Goal: Task Accomplishment & Management: Manage account settings

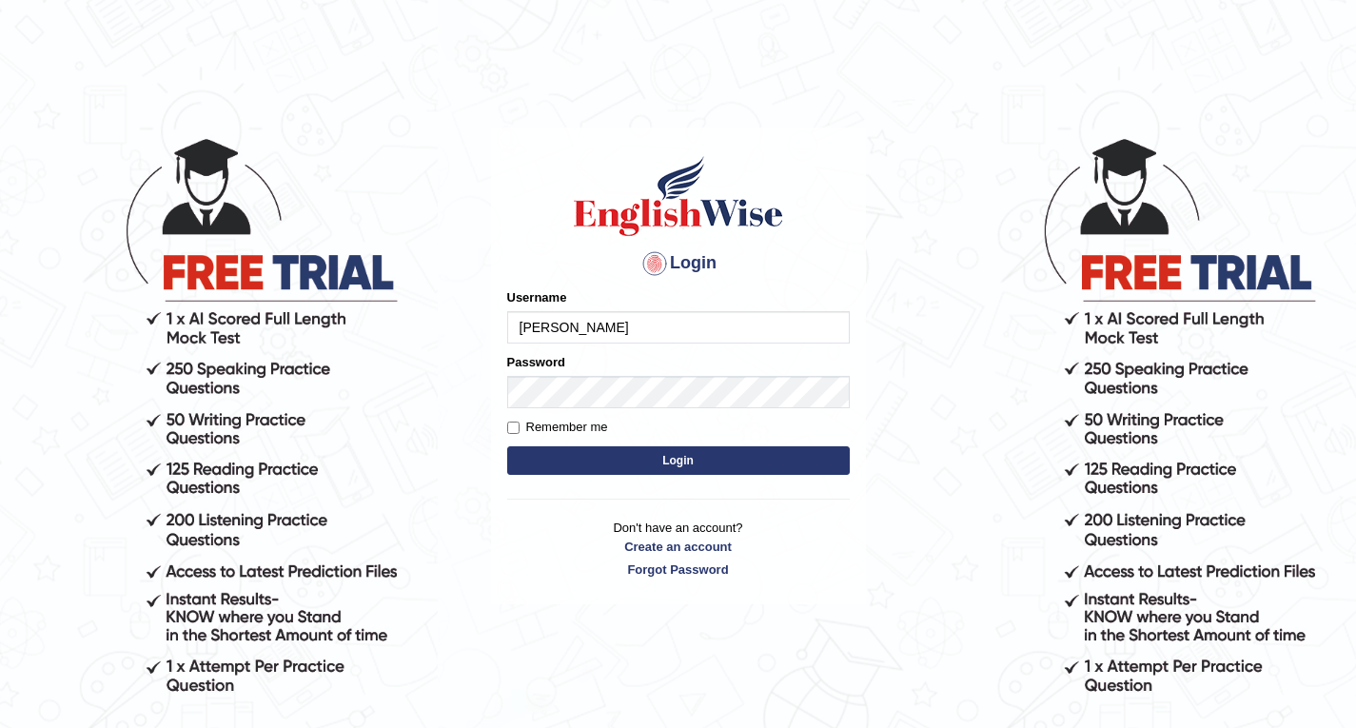
type input "sonam92"
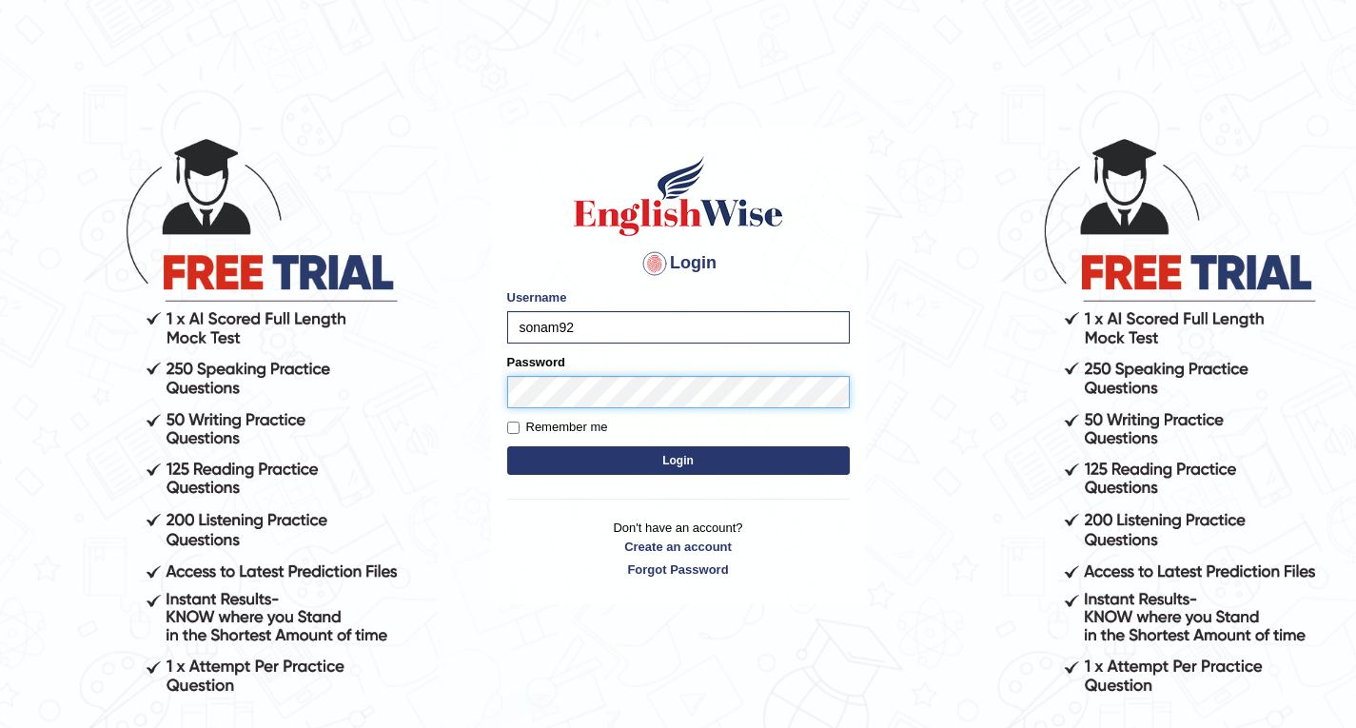
click at [507, 446] on button "Login" at bounding box center [678, 460] width 343 height 29
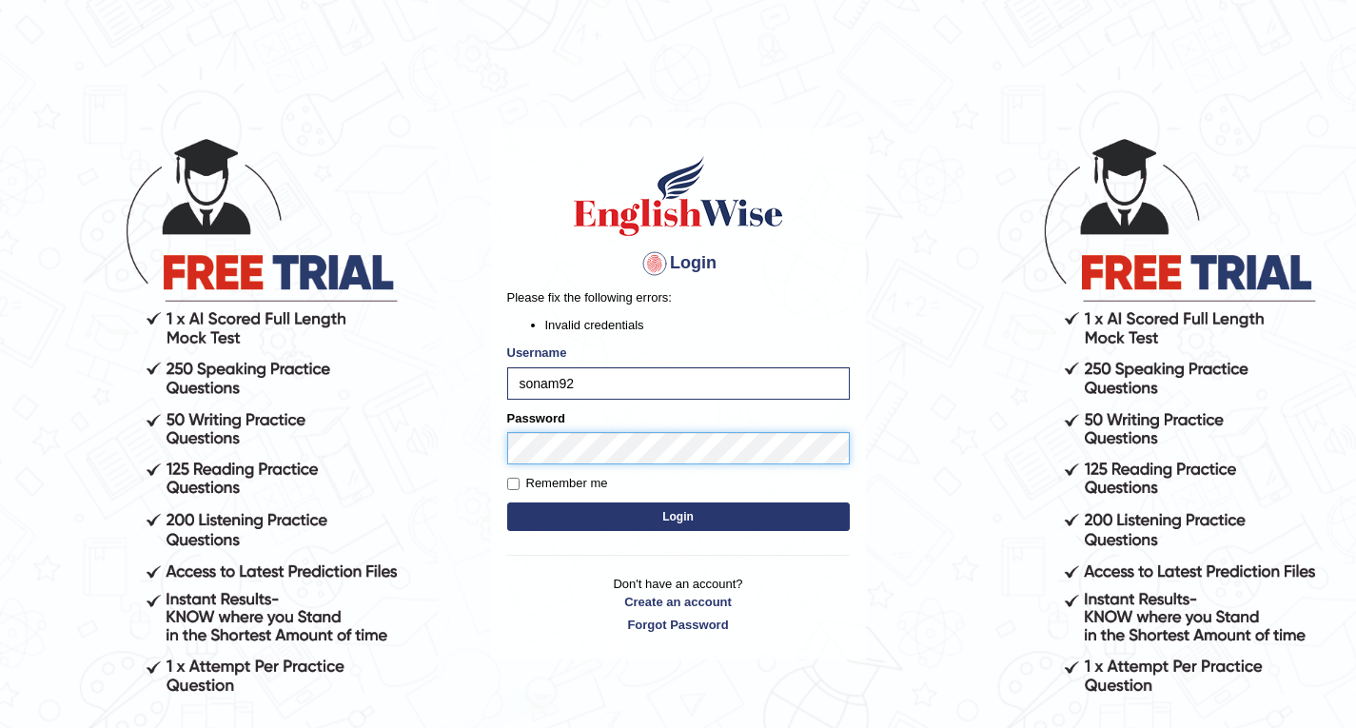
click at [454, 452] on body "Login Please fix the following errors: Invalid credentials Username sonam92 Pas…" at bounding box center [678, 432] width 1356 height 728
click at [507, 502] on button "Login" at bounding box center [678, 516] width 343 height 29
click at [437, 464] on body "Login Please fix the following errors: Invalid credentials Username sonam92 Pas…" at bounding box center [678, 432] width 1356 height 728
click at [507, 502] on button "Login" at bounding box center [678, 516] width 343 height 29
click at [336, 462] on body "Login Please fix the following errors: Invalid credentials Username sonam92 Pas…" at bounding box center [678, 432] width 1356 height 728
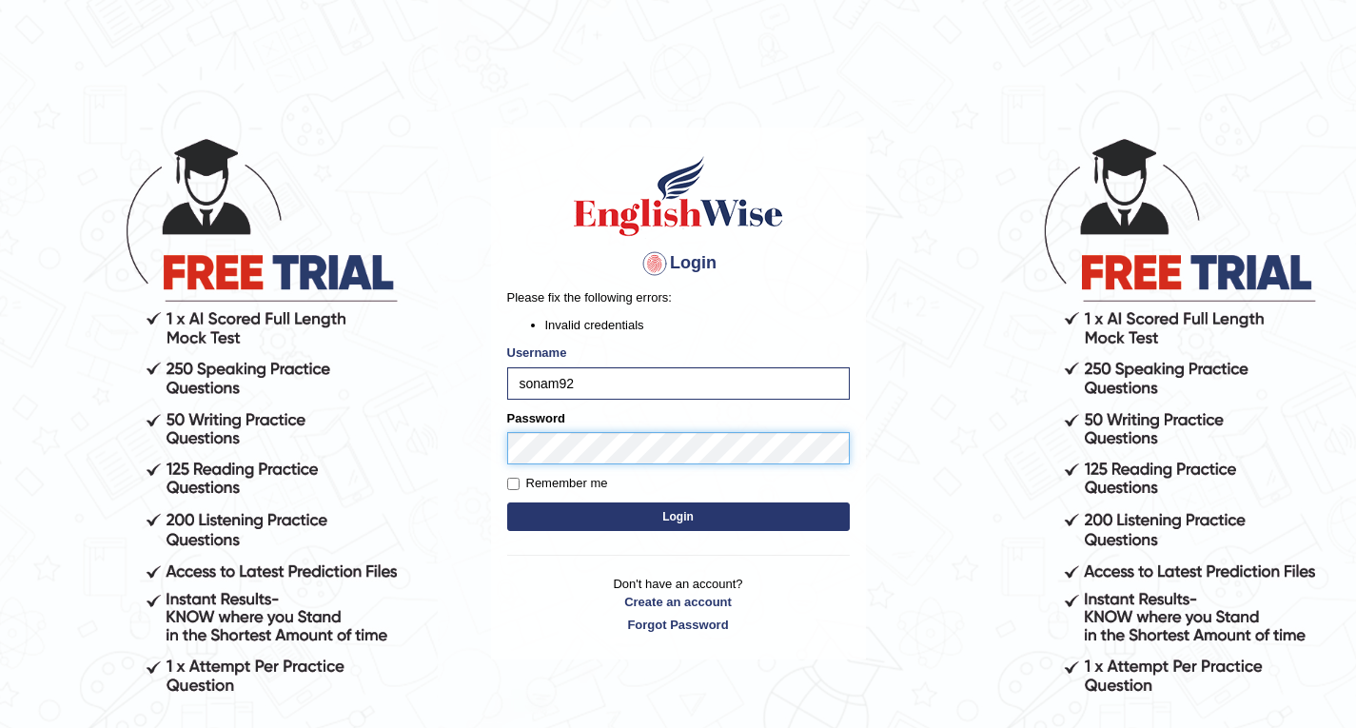
click at [507, 502] on button "Login" at bounding box center [678, 516] width 343 height 29
